Goal: Navigation & Orientation: Find specific page/section

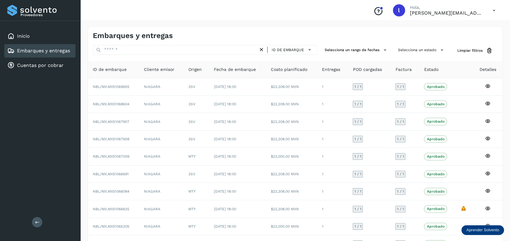
click at [43, 49] on link "Embarques y entregas" at bounding box center [43, 51] width 53 height 6
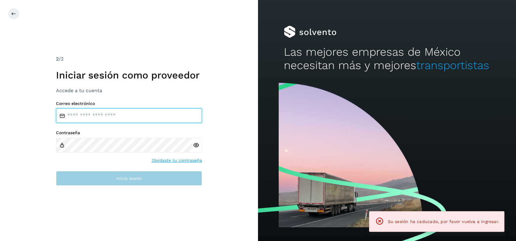
type input "**********"
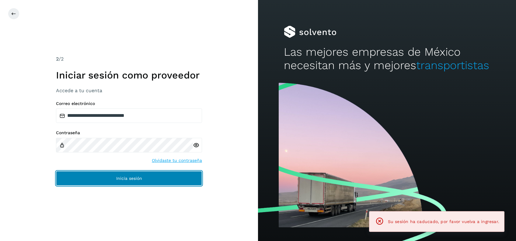
click at [109, 180] on button "Inicia sesión" at bounding box center [129, 178] width 146 height 15
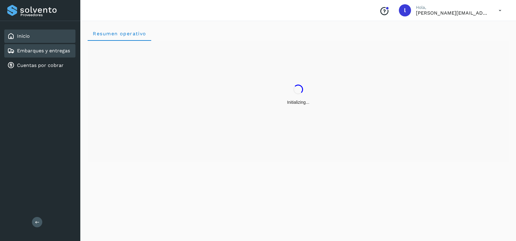
click at [50, 48] on link "Embarques y entregas" at bounding box center [43, 51] width 53 height 6
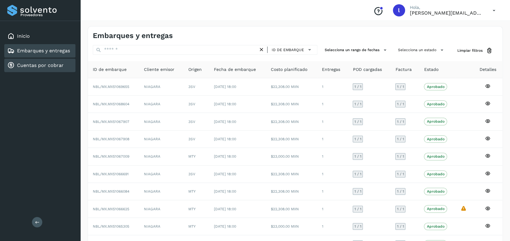
click at [32, 64] on link "Cuentas por cobrar" at bounding box center [40, 65] width 47 height 6
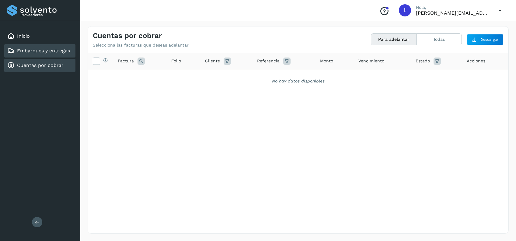
click at [48, 48] on link "Embarques y entregas" at bounding box center [43, 51] width 53 height 6
